Goal: Information Seeking & Learning: Learn about a topic

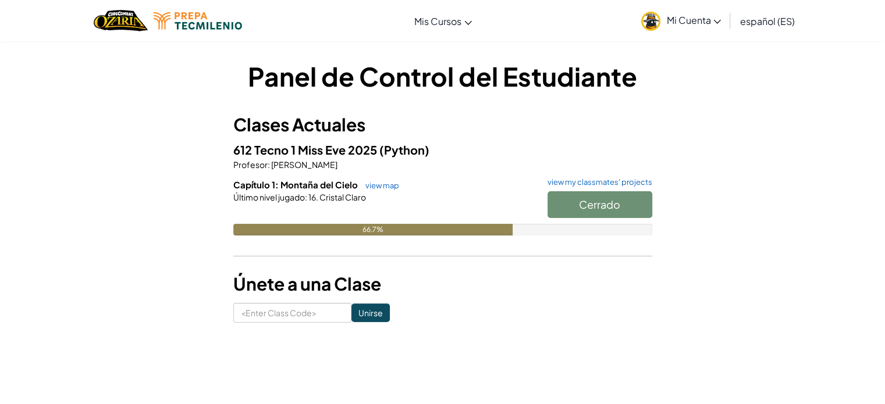
click at [608, 201] on div "Cerrado" at bounding box center [594, 207] width 116 height 33
click at [450, 303] on form "Unirse" at bounding box center [442, 313] width 419 height 20
click at [604, 211] on div "Cerrado" at bounding box center [594, 207] width 116 height 33
drag, startPoint x: 605, startPoint y: 208, endPoint x: 579, endPoint y: 216, distance: 27.2
click at [603, 209] on div "Cerrado" at bounding box center [594, 207] width 116 height 33
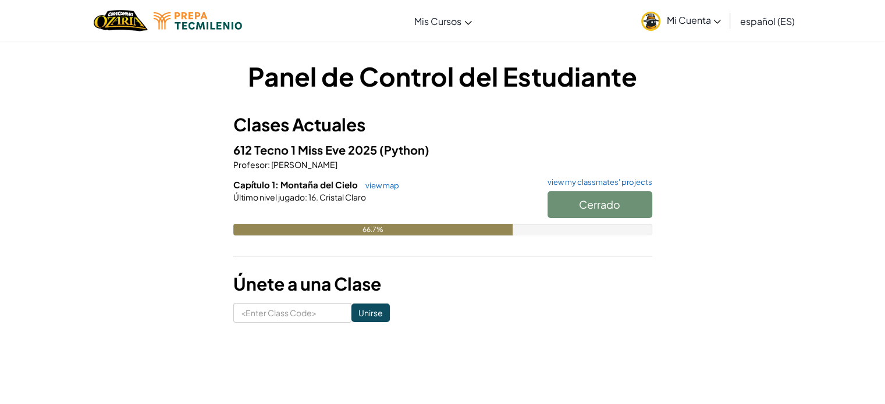
click at [543, 232] on div "66.7%" at bounding box center [442, 230] width 419 height 12
